Goal: Task Accomplishment & Management: Use online tool/utility

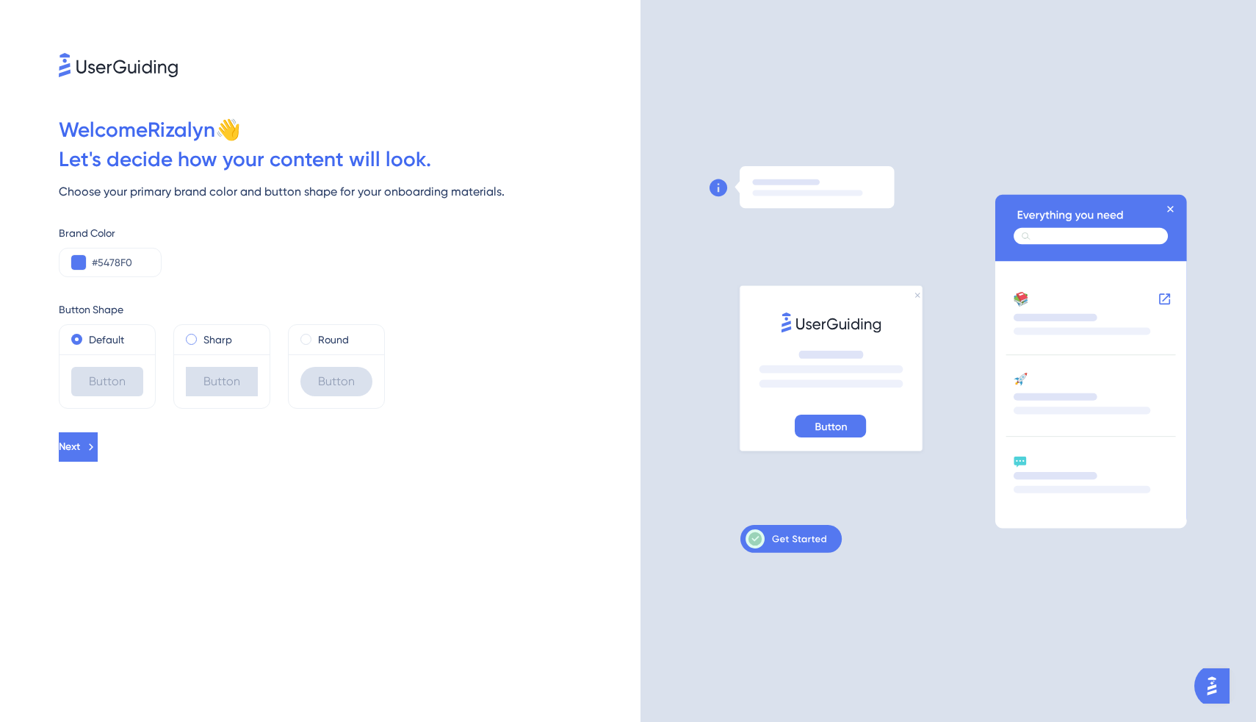
click at [214, 339] on label "Sharp" at bounding box center [218, 340] width 29 height 18
click at [320, 339] on label "Round" at bounding box center [333, 340] width 31 height 18
click at [214, 344] on label "Sharp" at bounding box center [218, 340] width 29 height 18
click at [98, 337] on label "Default" at bounding box center [106, 340] width 35 height 18
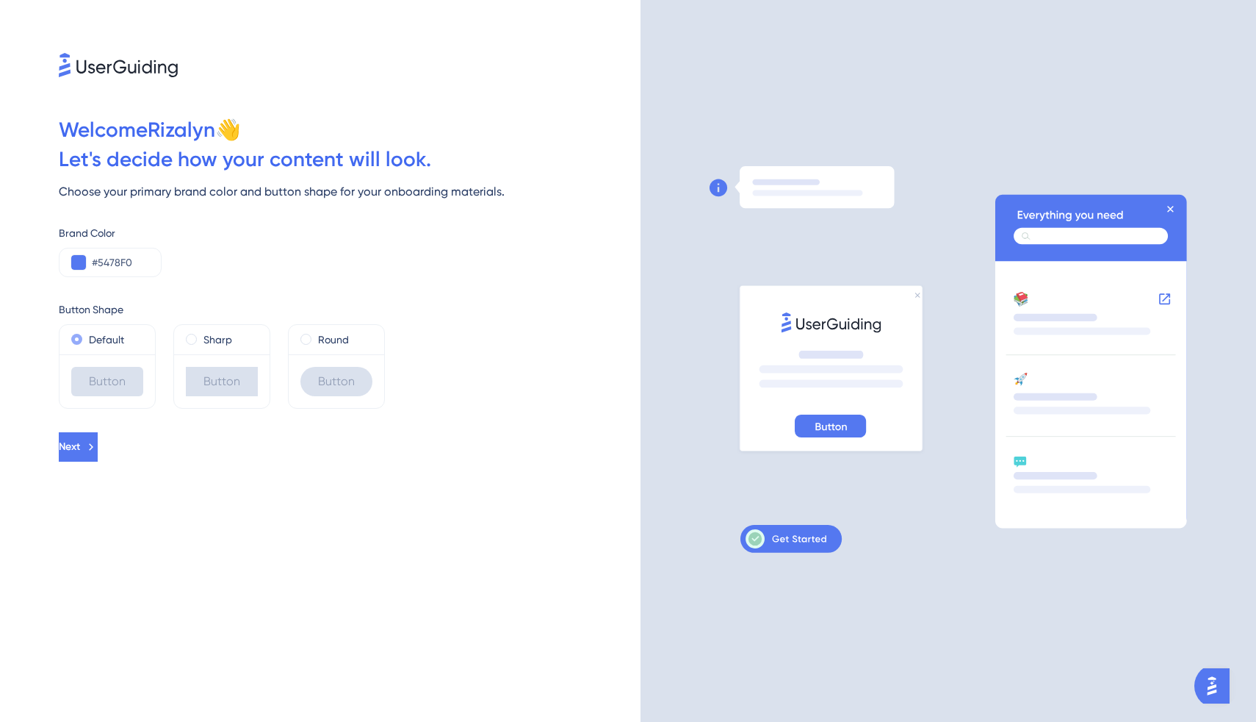
click at [98, 337] on label "Default" at bounding box center [106, 340] width 35 height 18
click at [82, 442] on span "Next" at bounding box center [70, 447] width 21 height 18
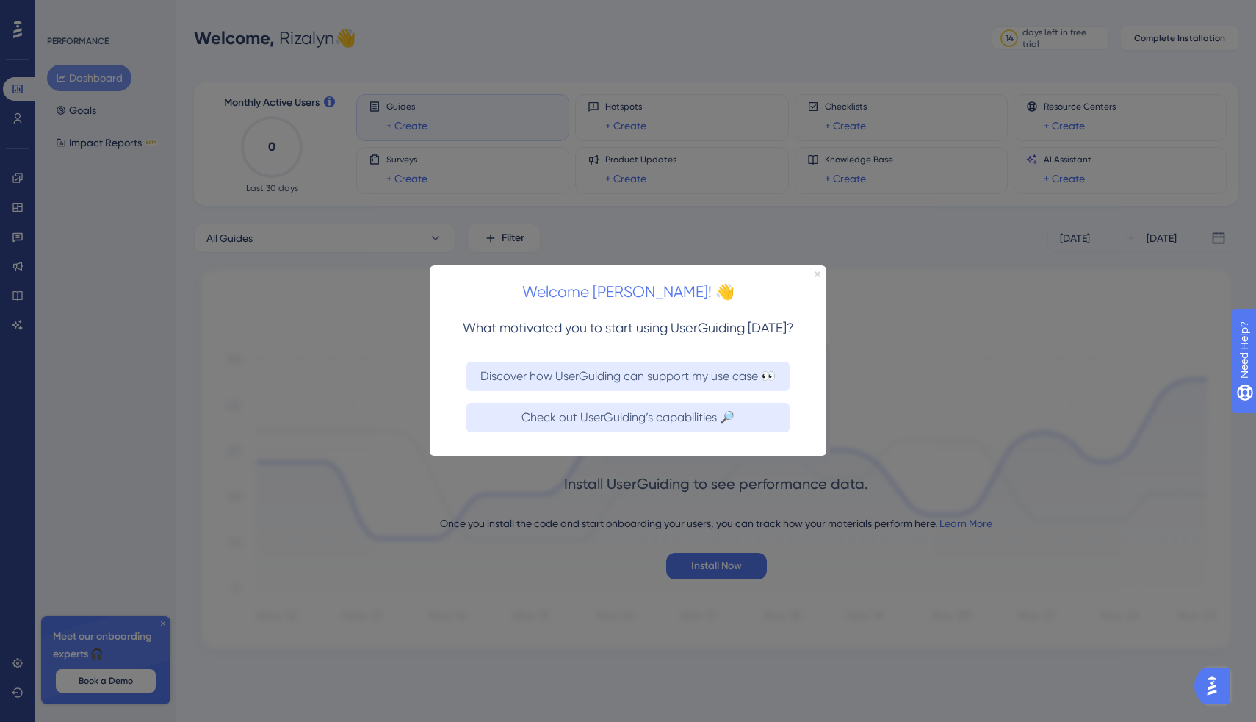
click at [817, 273] on icon "Close Preview" at bounding box center [818, 274] width 6 height 6
